Goal: Check status

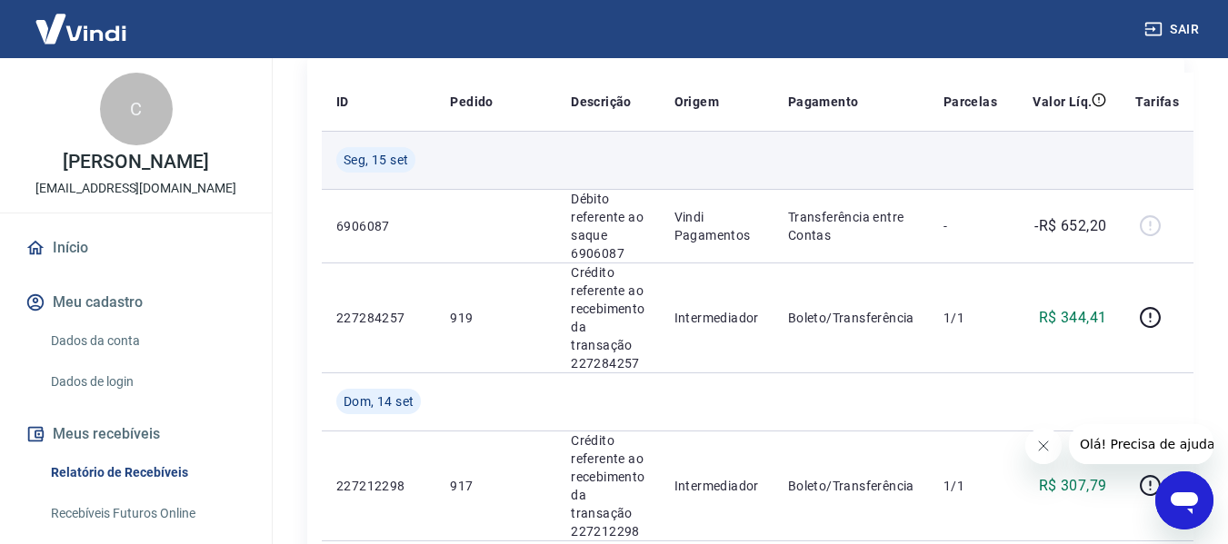
scroll to position [273, 0]
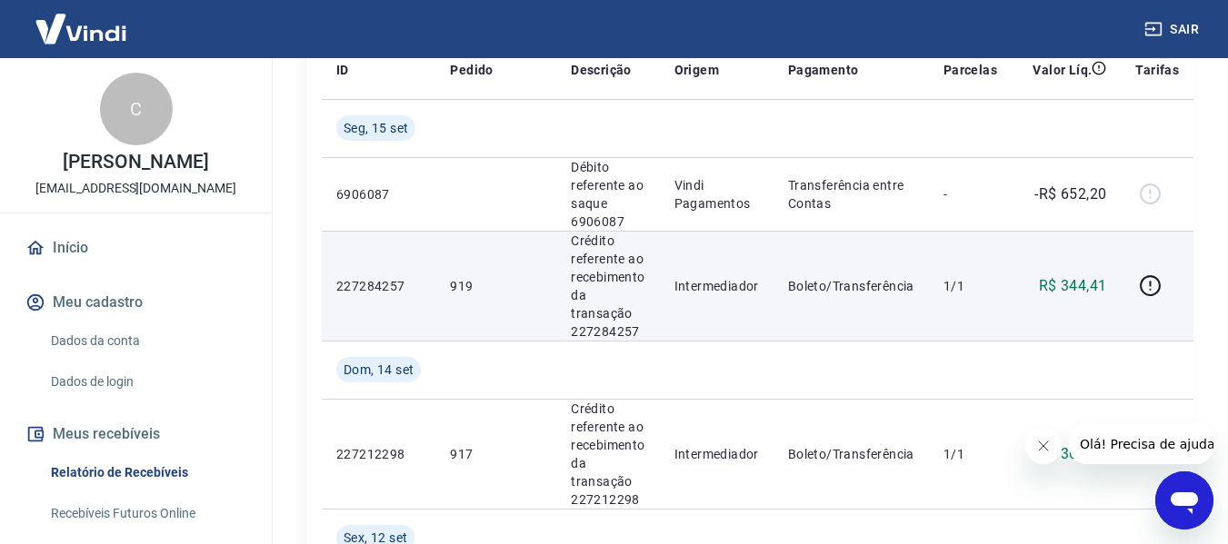
click at [465, 284] on p "919" at bounding box center [496, 286] width 92 height 18
copy p "919"
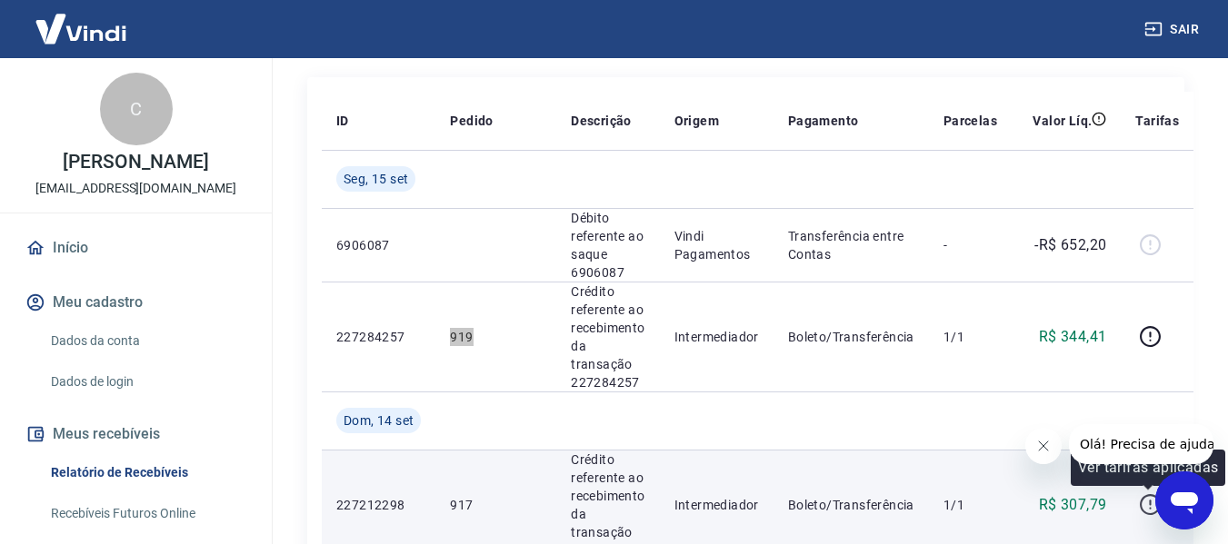
scroll to position [182, 0]
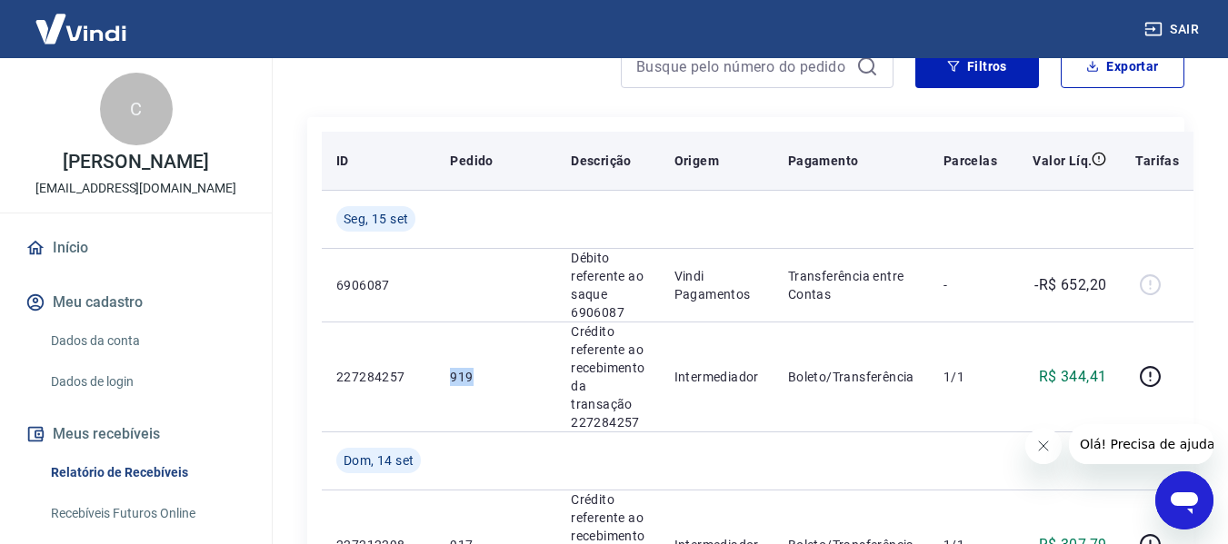
click at [922, 151] on th "Pagamento" at bounding box center [850, 161] width 155 height 58
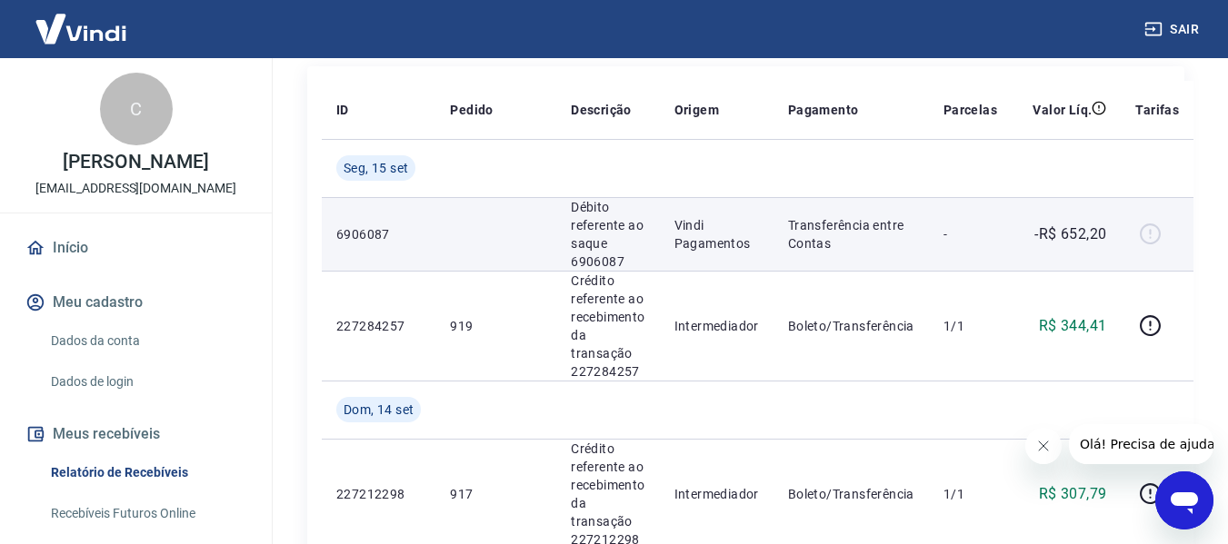
scroll to position [273, 0]
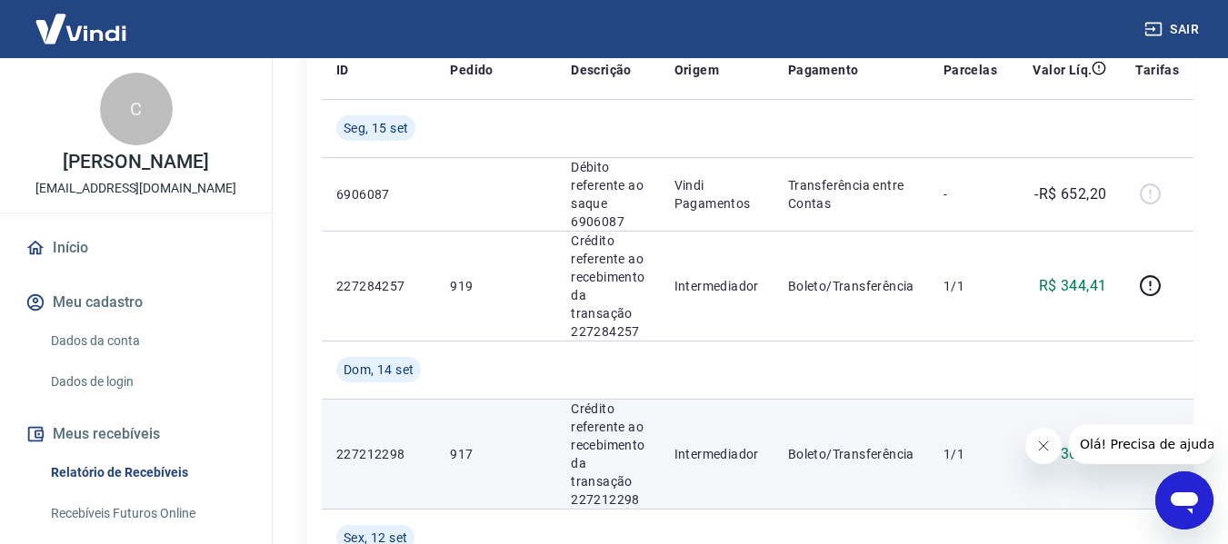
click at [449, 463] on td "917" at bounding box center [495, 454] width 121 height 110
copy p "917"
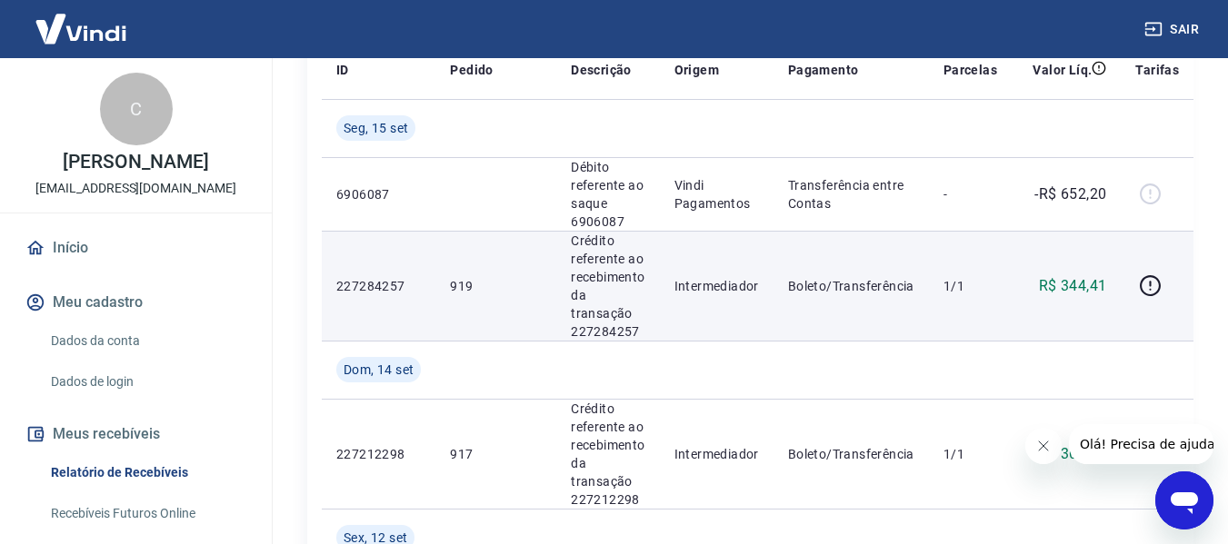
click at [462, 284] on p "919" at bounding box center [496, 286] width 92 height 18
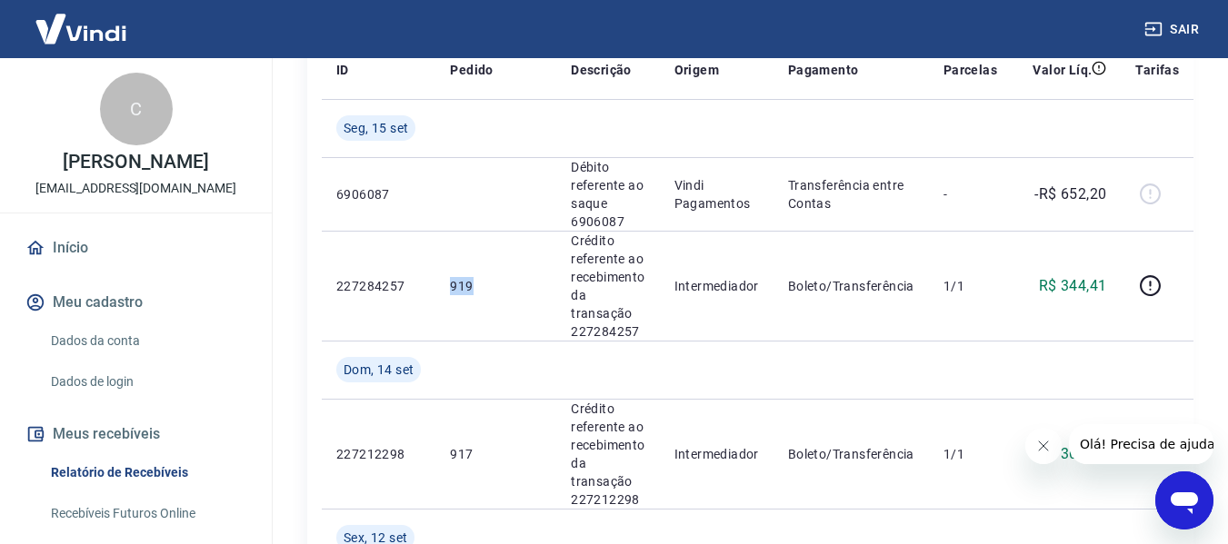
copy p "919"
